Goal: Task Accomplishment & Management: Manage account settings

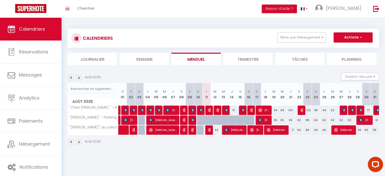
click at [307, 120] on div "88" at bounding box center [307, 119] width 8 height 9
type input "88"
type input "Sam 23 Août 2025"
type input "Dim 24 Août 2025"
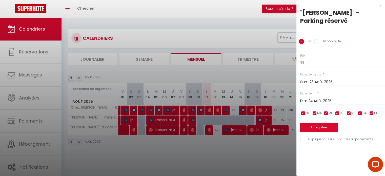
click at [325, 39] on label "Disponibilité" at bounding box center [330, 42] width 22 height 6
click at [319, 39] on input "Disponibilité" at bounding box center [316, 41] width 5 height 5
radio input "true"
radio input "false"
click at [327, 98] on input "Dim 24 Août 2025" at bounding box center [342, 101] width 85 height 7
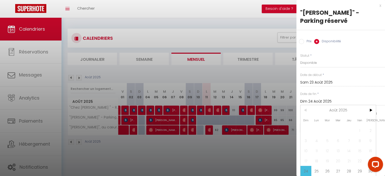
scroll to position [14, 0]
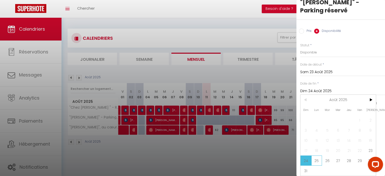
click at [319, 156] on span "25" at bounding box center [316, 160] width 11 height 10
type input "Lun 25 Août 2025"
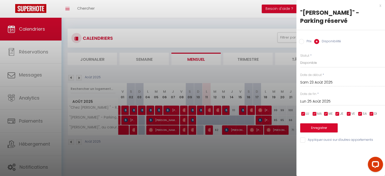
scroll to position [0, 0]
click at [320, 58] on select "Disponible Indisponible" at bounding box center [342, 63] width 85 height 10
select select "0"
click at [300, 58] on select "Disponible Indisponible" at bounding box center [342, 63] width 85 height 10
click at [329, 123] on button "Enregistrer" at bounding box center [318, 127] width 37 height 9
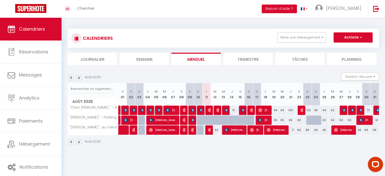
click at [298, 147] on div "Août 2025" at bounding box center [223, 142] width 311 height 15
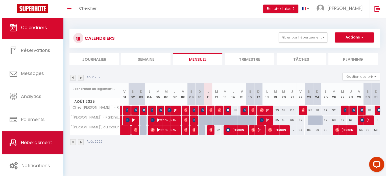
scroll to position [2, 0]
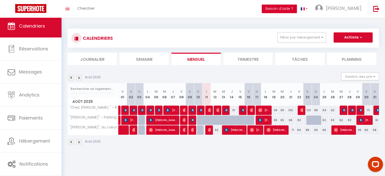
click at [275, 8] on button "Besoin d'aide ?" at bounding box center [278, 9] width 35 height 9
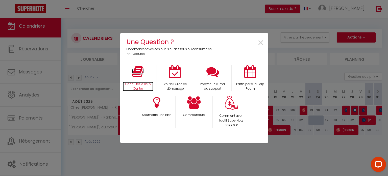
click at [142, 77] on icon at bounding box center [138, 71] width 12 height 13
